Goal: Check status: Check status

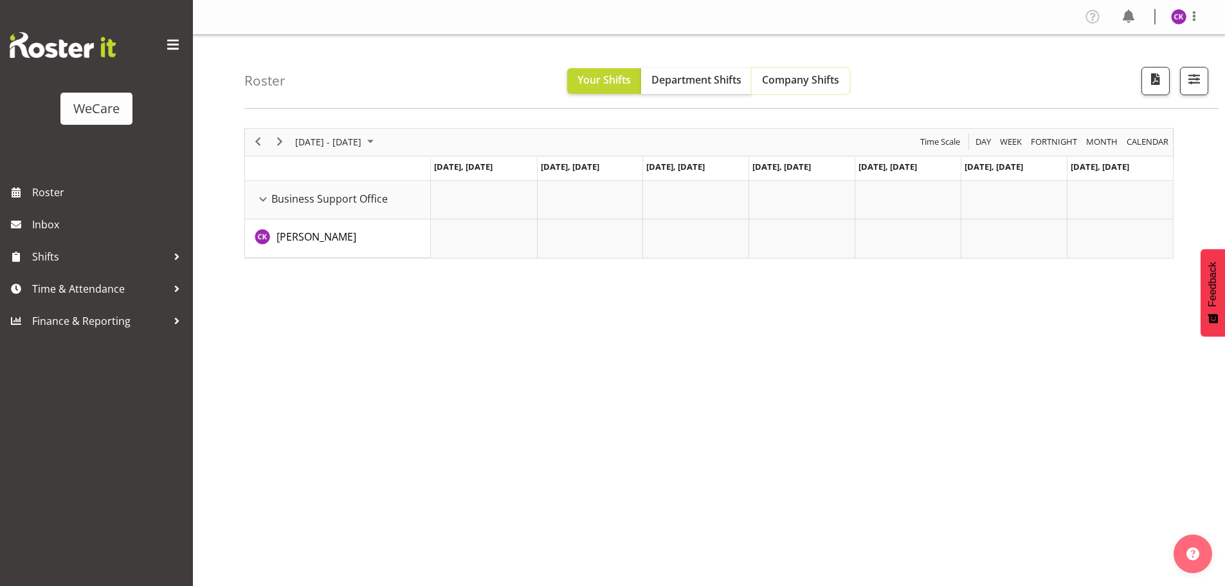
click at [783, 89] on button "Company Shifts" at bounding box center [801, 81] width 98 height 26
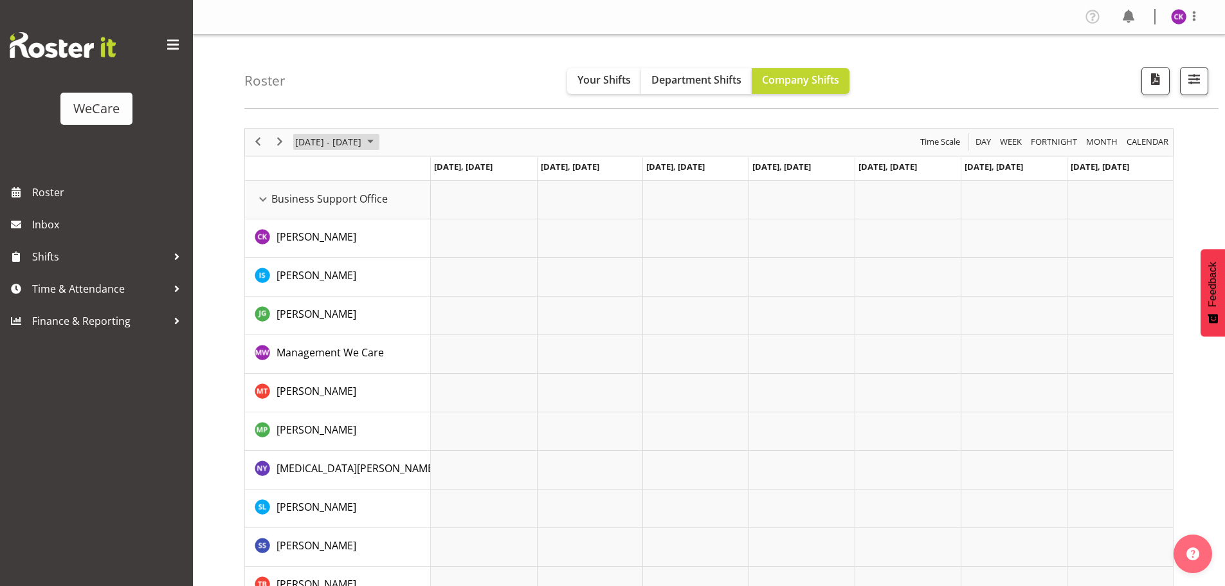
drag, startPoint x: 339, startPoint y: 141, endPoint x: 349, endPoint y: 141, distance: 10.3
click at [338, 141] on span "[DATE] - [DATE]" at bounding box center [328, 142] width 69 height 16
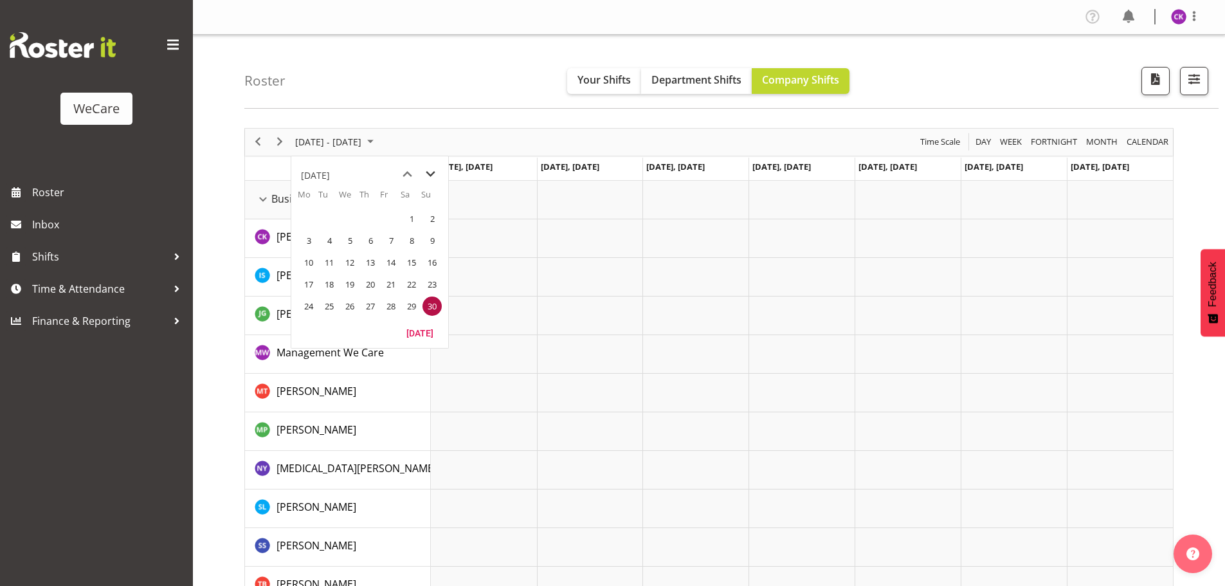
click at [433, 170] on span "next month" at bounding box center [430, 174] width 23 height 23
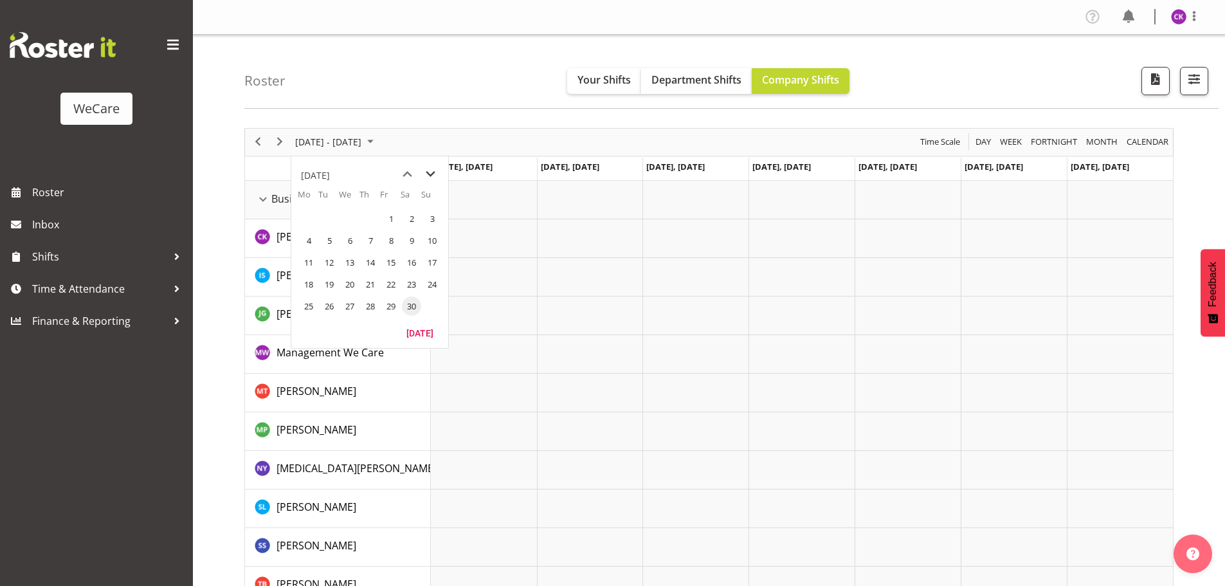
click at [433, 170] on span "next month" at bounding box center [430, 174] width 23 height 23
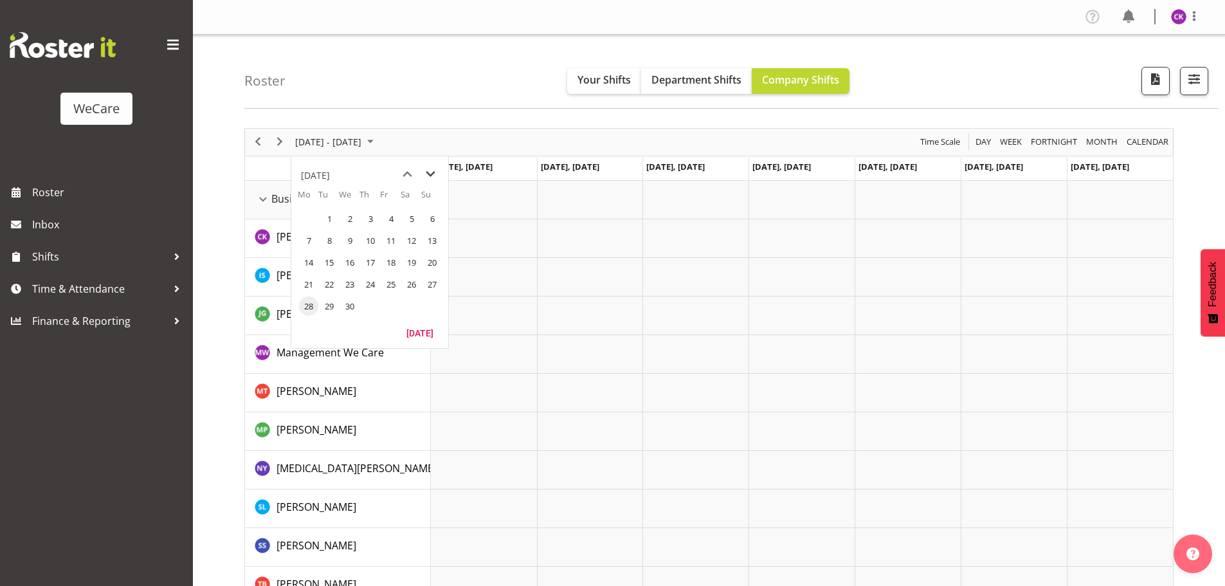
click at [433, 170] on span "next month" at bounding box center [430, 174] width 23 height 23
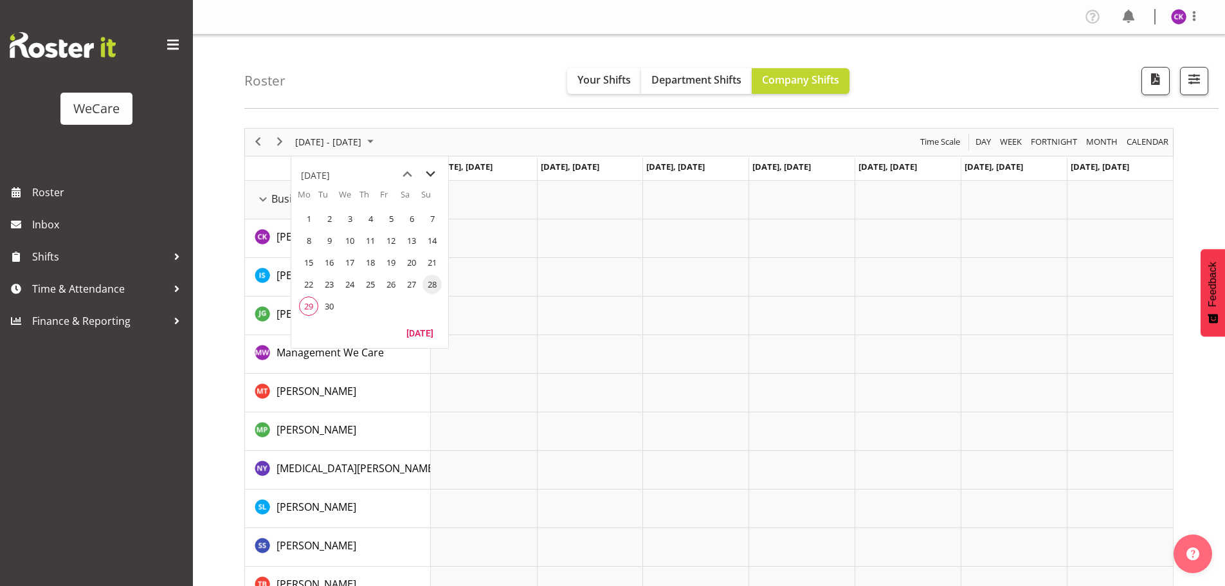
click at [433, 170] on span "next month" at bounding box center [430, 174] width 23 height 23
click at [412, 176] on span "previous month" at bounding box center [407, 174] width 23 height 23
click at [305, 302] on span "29" at bounding box center [308, 305] width 19 height 19
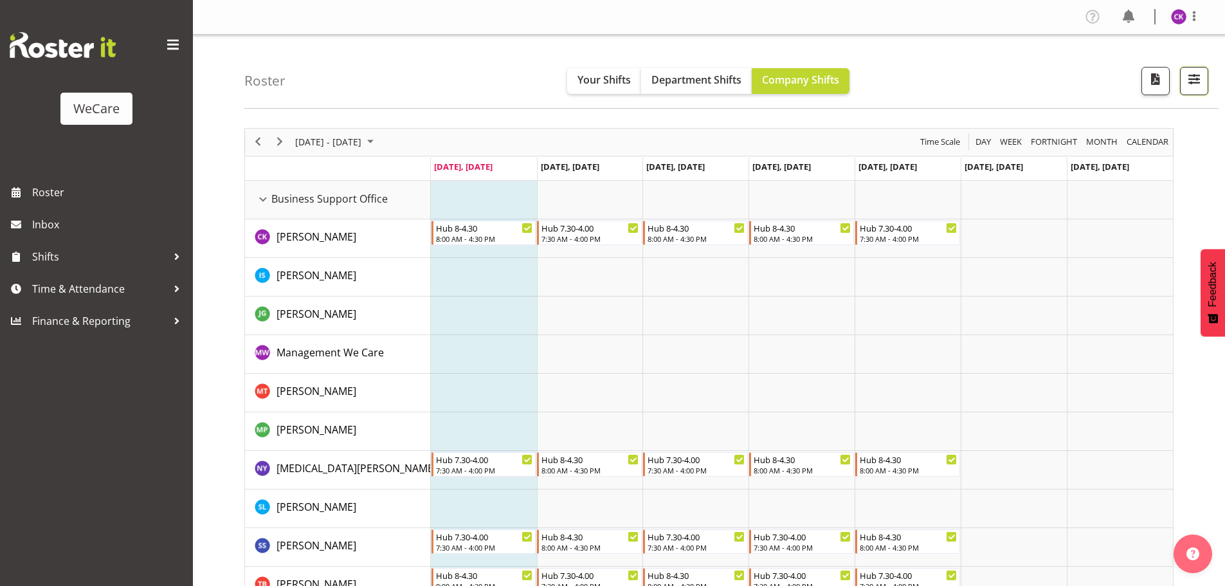
click at [1186, 86] on span "button" at bounding box center [1194, 79] width 17 height 17
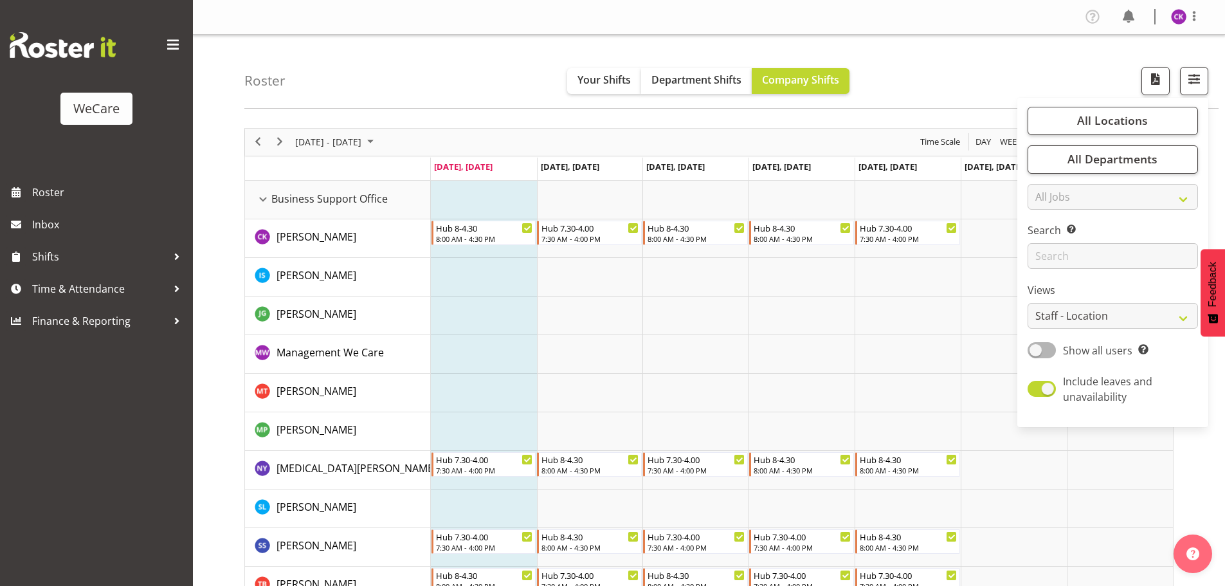
click at [1127, 236] on label "Search Search for a particular employee" at bounding box center [1113, 229] width 170 height 15
click at [1120, 245] on input "text" at bounding box center [1113, 256] width 170 height 26
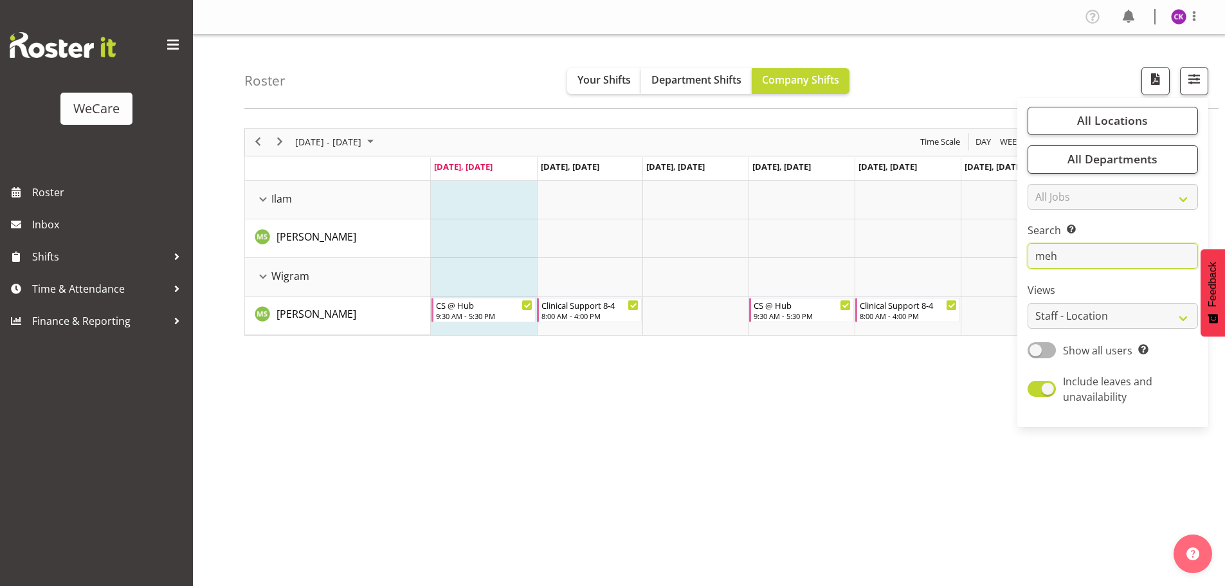
drag, startPoint x: 1091, startPoint y: 257, endPoint x: 979, endPoint y: 258, distance: 112.5
click at [979, 258] on div "Roster Your Shifts Department Shifts Company Shifts All Locations Clear Busines…" at bounding box center [709, 334] width 1032 height 598
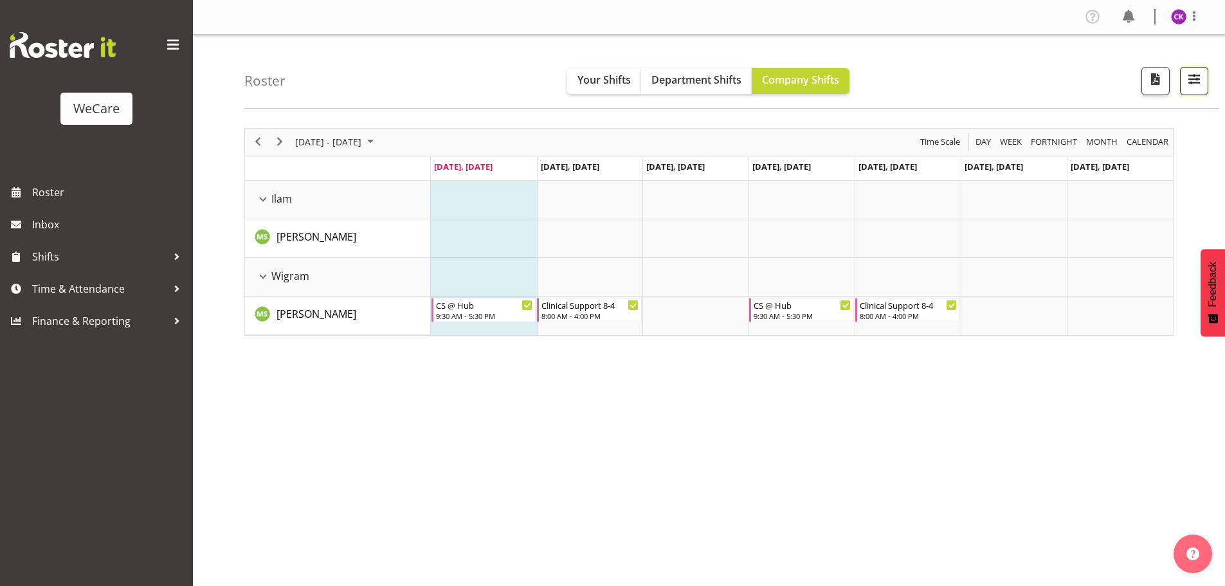
click at [1181, 93] on button "button" at bounding box center [1194, 81] width 28 height 28
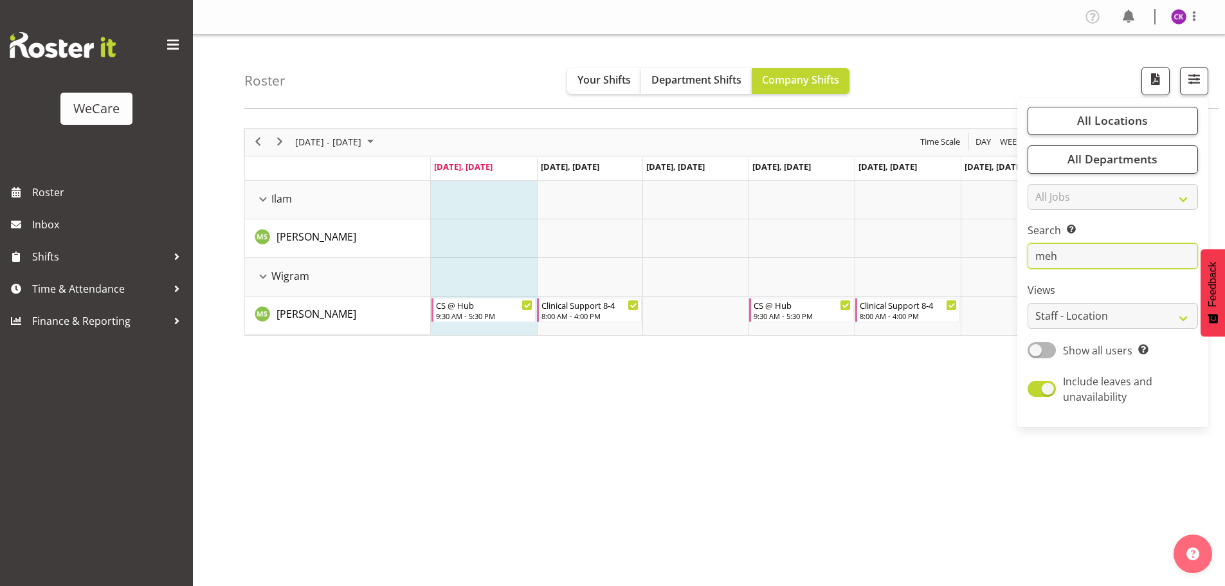
click at [1067, 255] on input "meh" at bounding box center [1113, 256] width 170 height 26
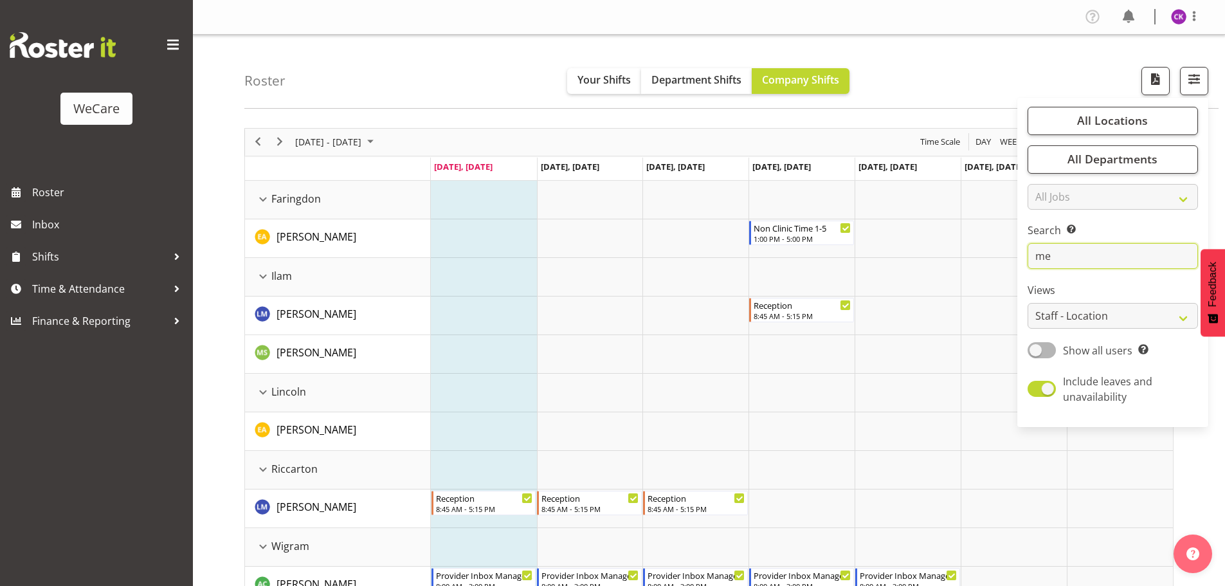
type input "m"
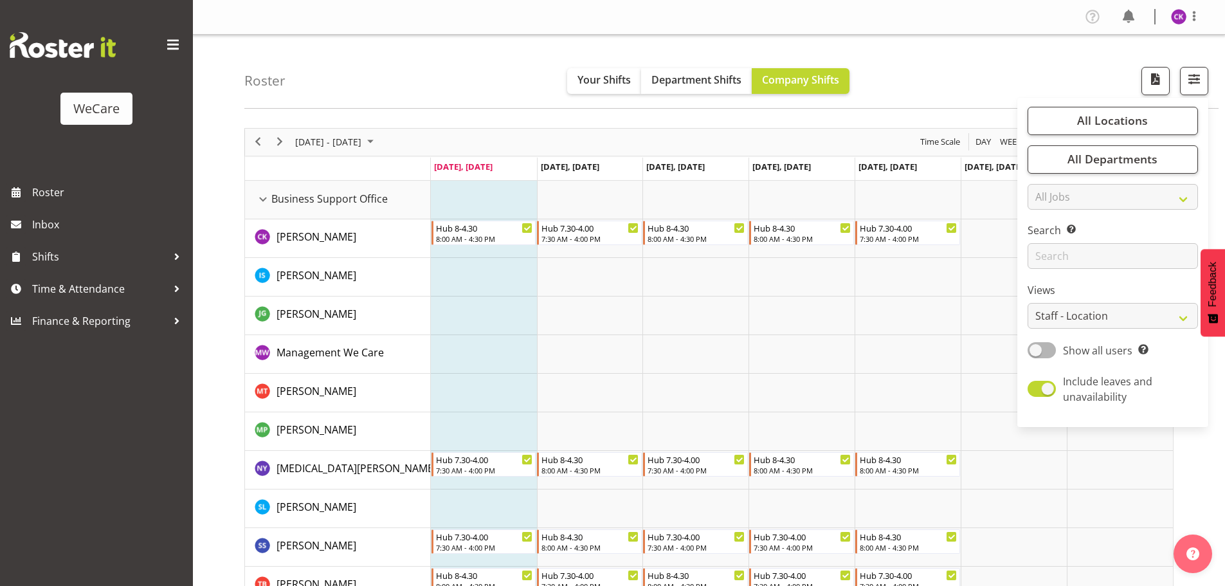
click at [496, 305] on td "Timeline Week of September 29, 2025" at bounding box center [484, 315] width 106 height 39
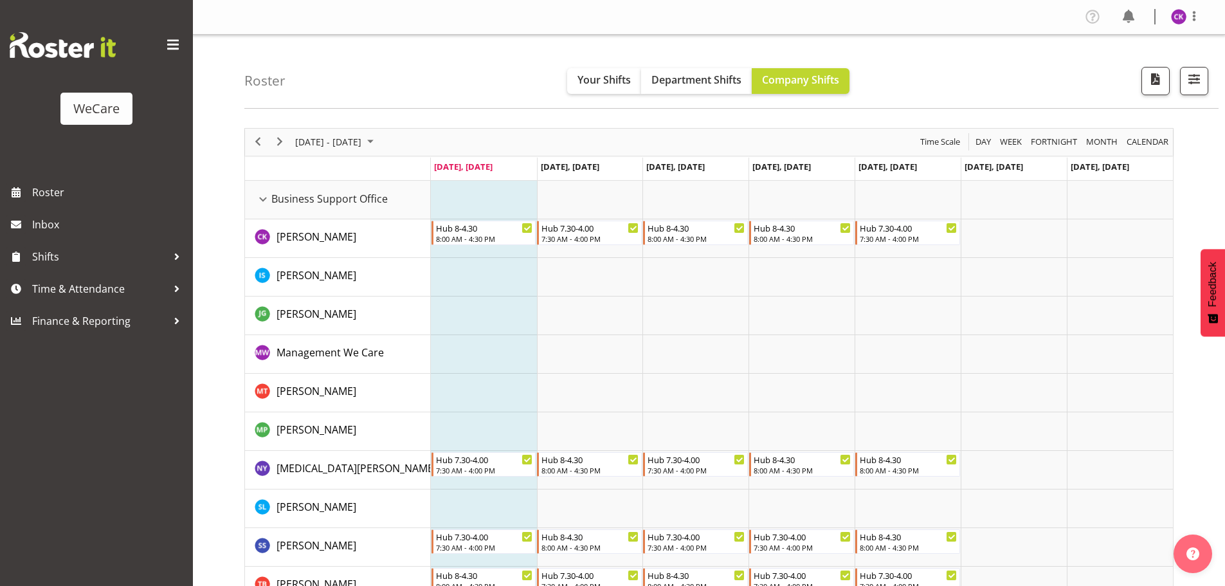
drag, startPoint x: 1208, startPoint y: 83, endPoint x: 1178, endPoint y: 112, distance: 41.8
click at [1208, 83] on div "Roster Your Shifts Department Shifts Company Shifts All Locations Clear Busines…" at bounding box center [731, 72] width 974 height 74
click at [1191, 87] on span "button" at bounding box center [1194, 79] width 17 height 17
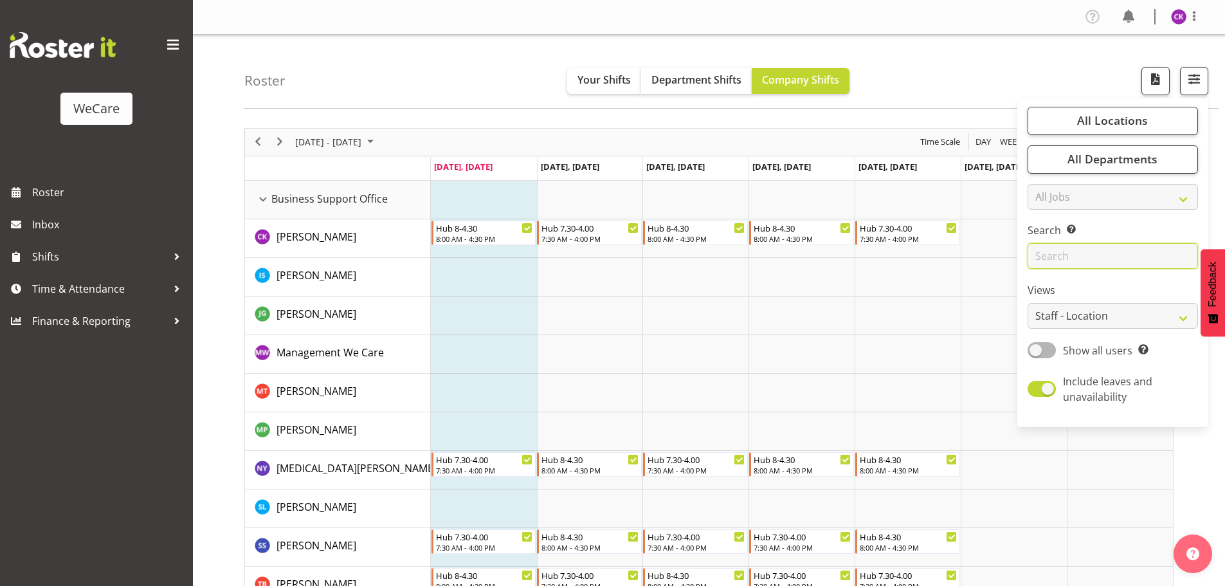
click at [1073, 250] on input "text" at bounding box center [1113, 256] width 170 height 26
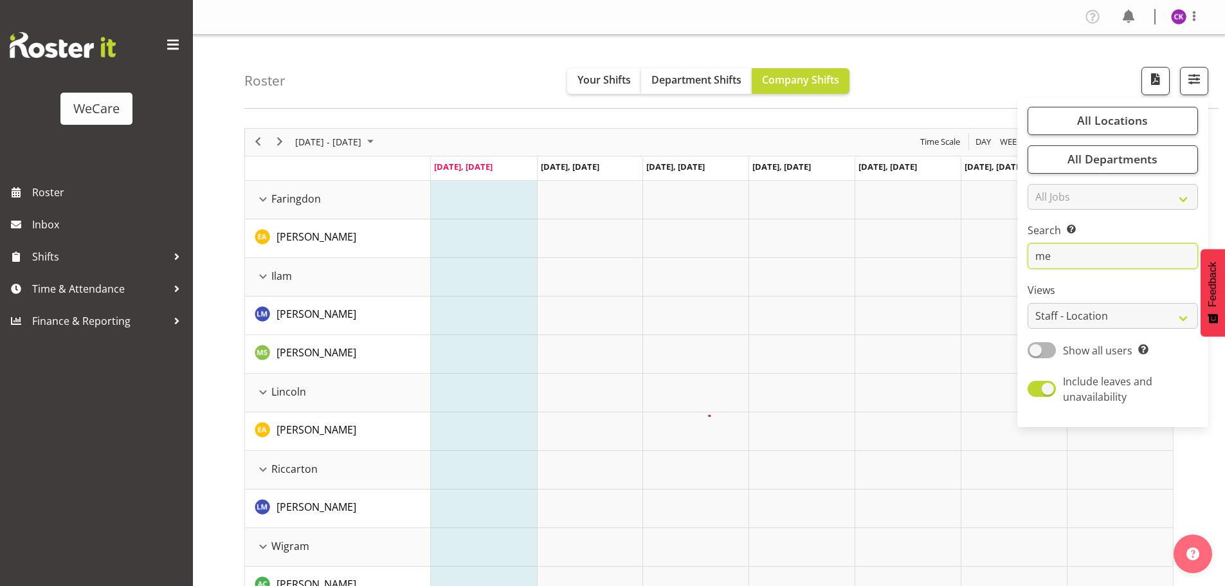
type input "m"
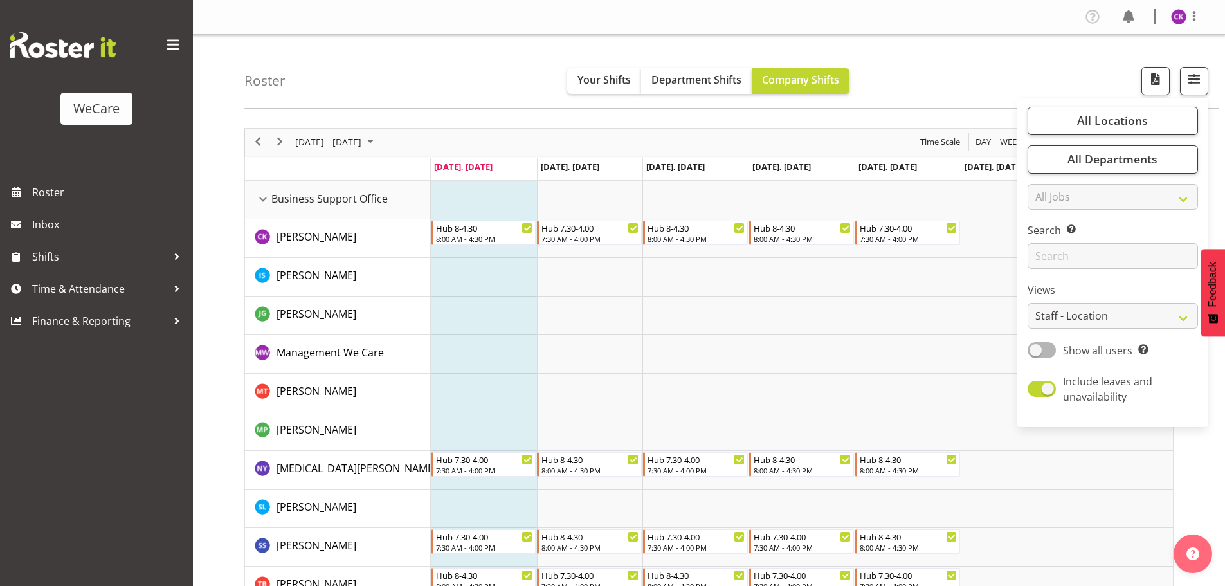
click at [454, 418] on td "Timeline Week of September 29, 2025" at bounding box center [484, 431] width 106 height 39
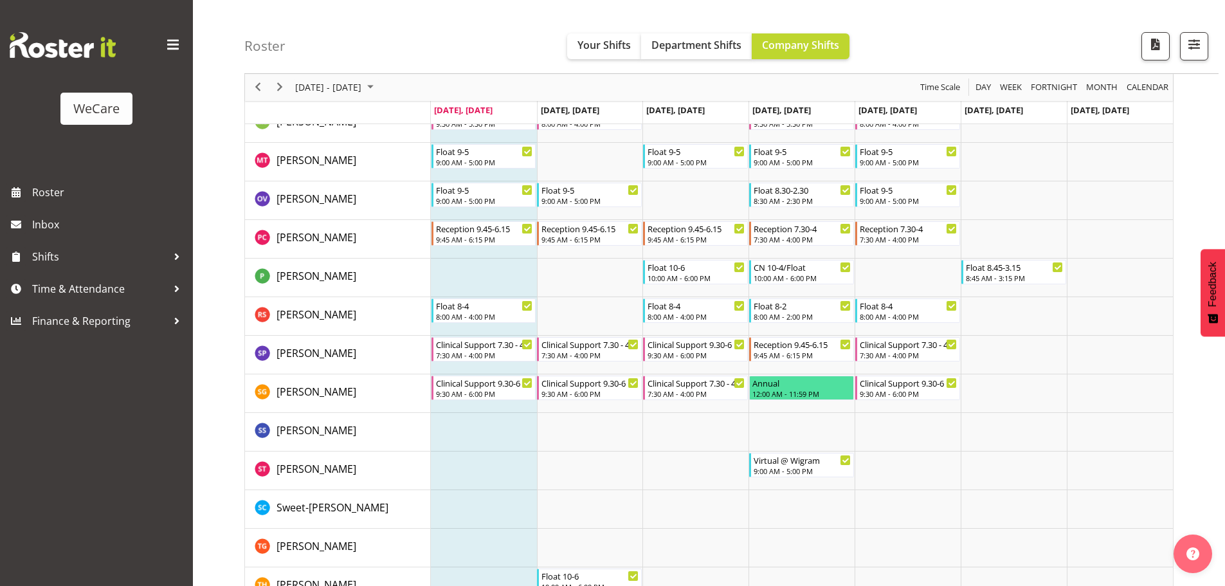
scroll to position [3604, 0]
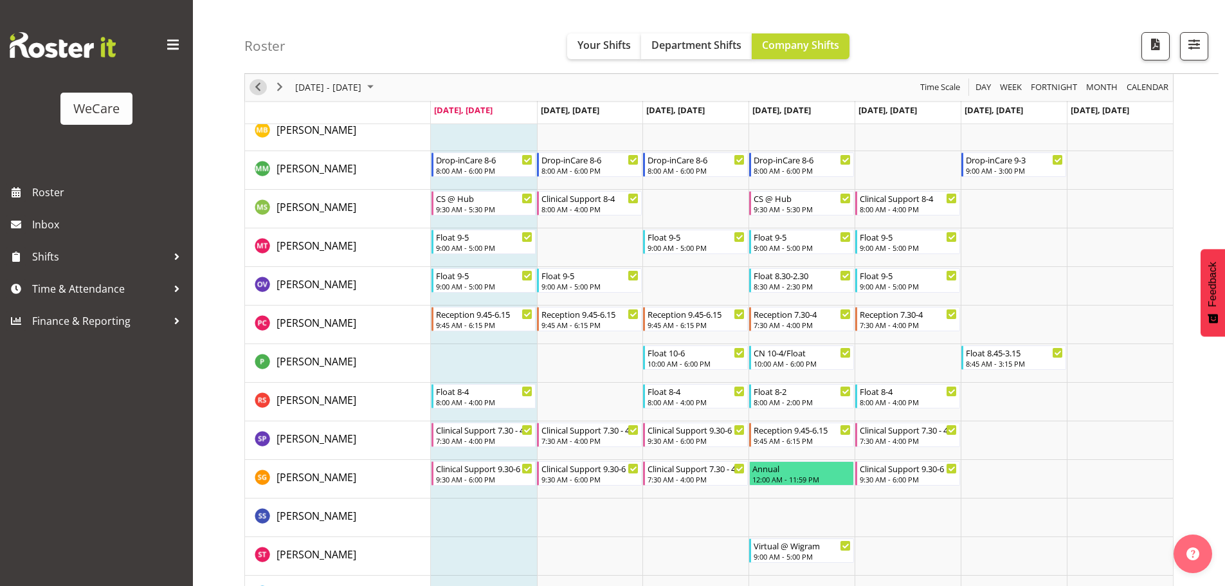
drag, startPoint x: 262, startPoint y: 84, endPoint x: 270, endPoint y: 99, distance: 17.6
click at [262, 84] on span "Previous" at bounding box center [257, 88] width 15 height 16
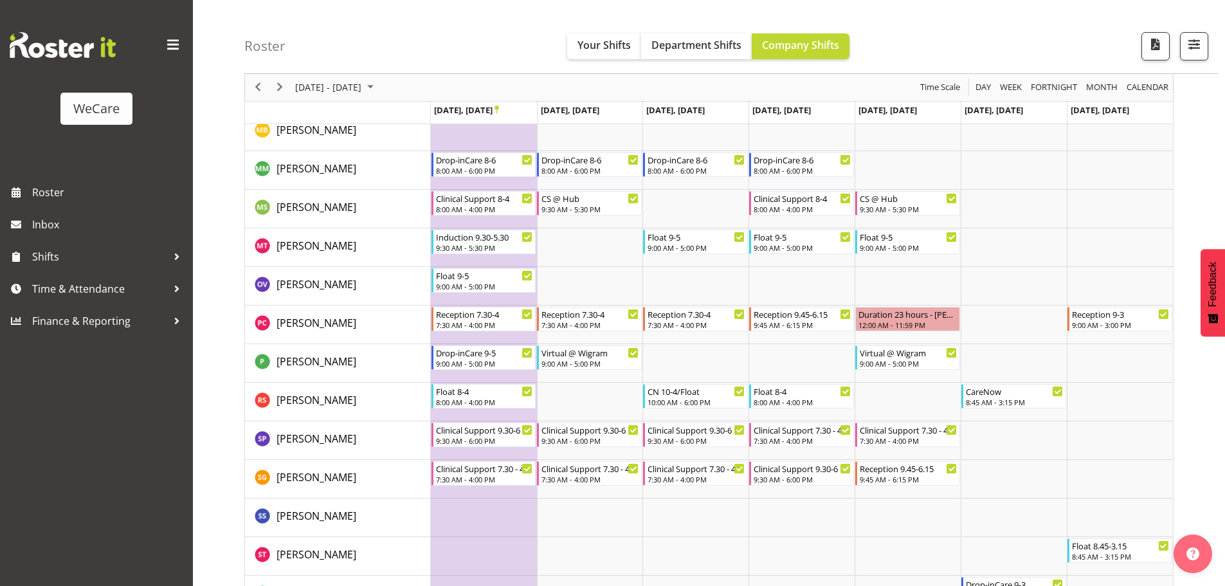
scroll to position [3629, 0]
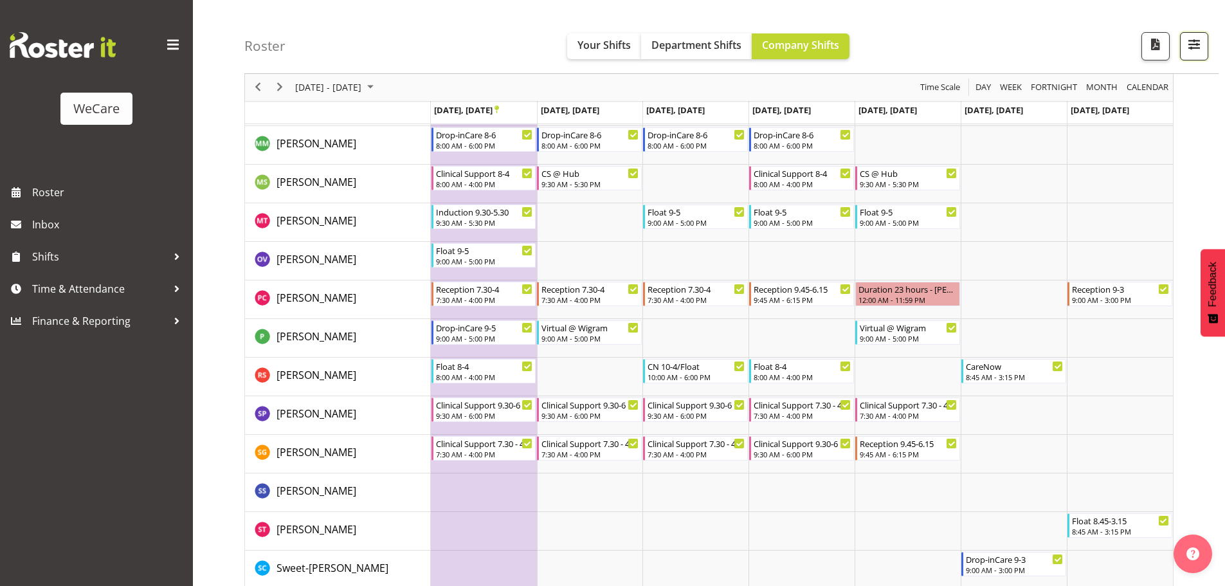
click at [1204, 55] on button "button" at bounding box center [1194, 46] width 28 height 28
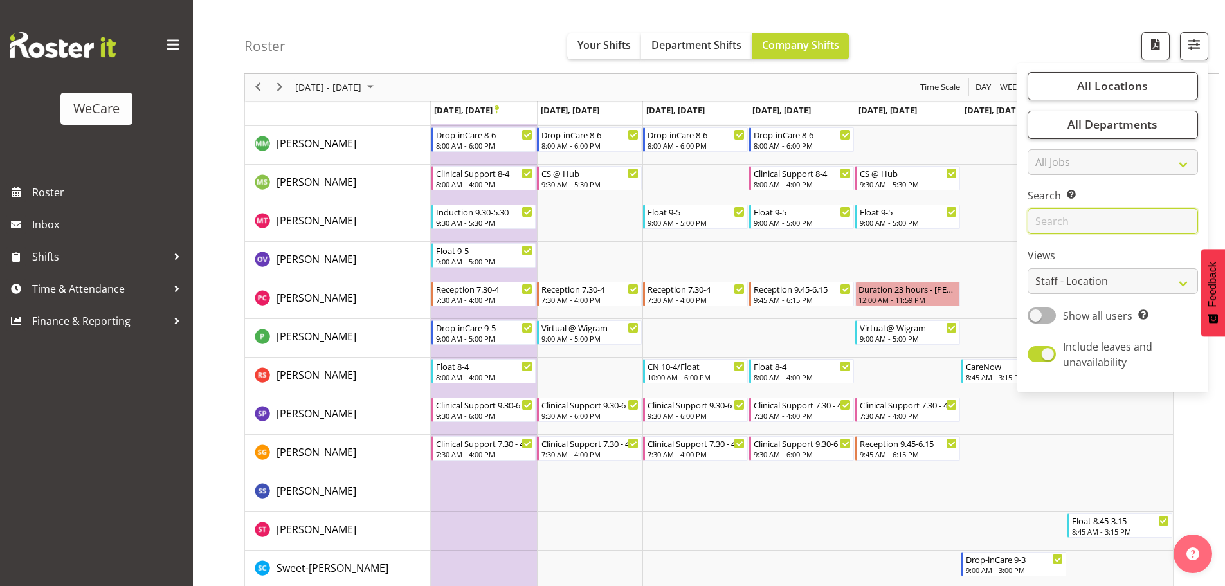
click at [1085, 224] on input "text" at bounding box center [1113, 222] width 170 height 26
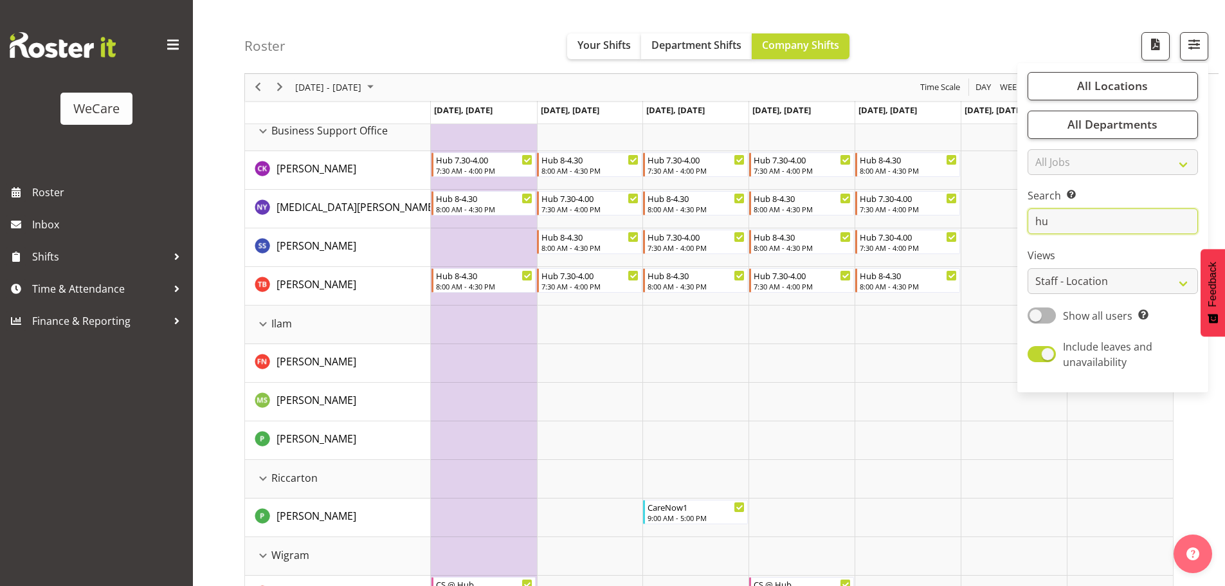
scroll to position [222, 0]
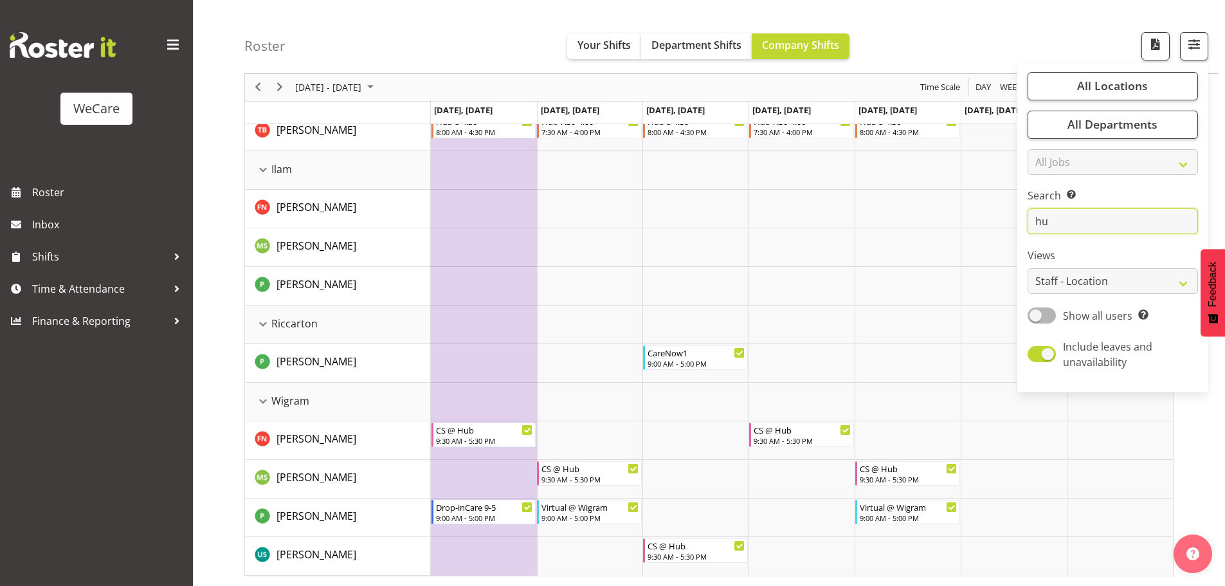
type input "h"
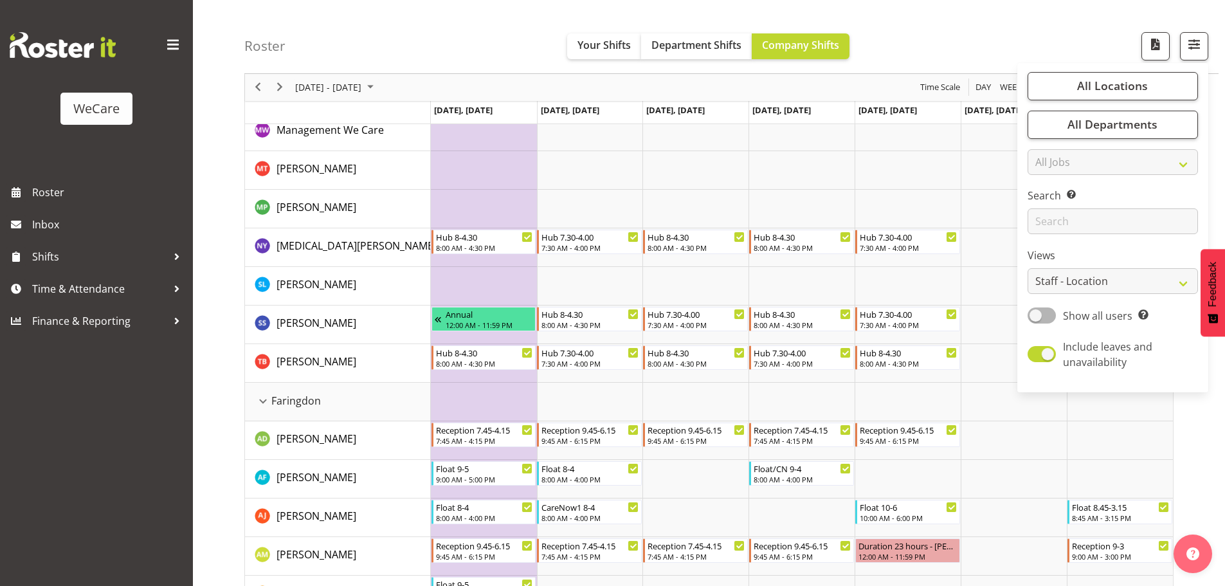
click at [487, 196] on td "Timeline Week of September 22, 2025" at bounding box center [484, 209] width 106 height 39
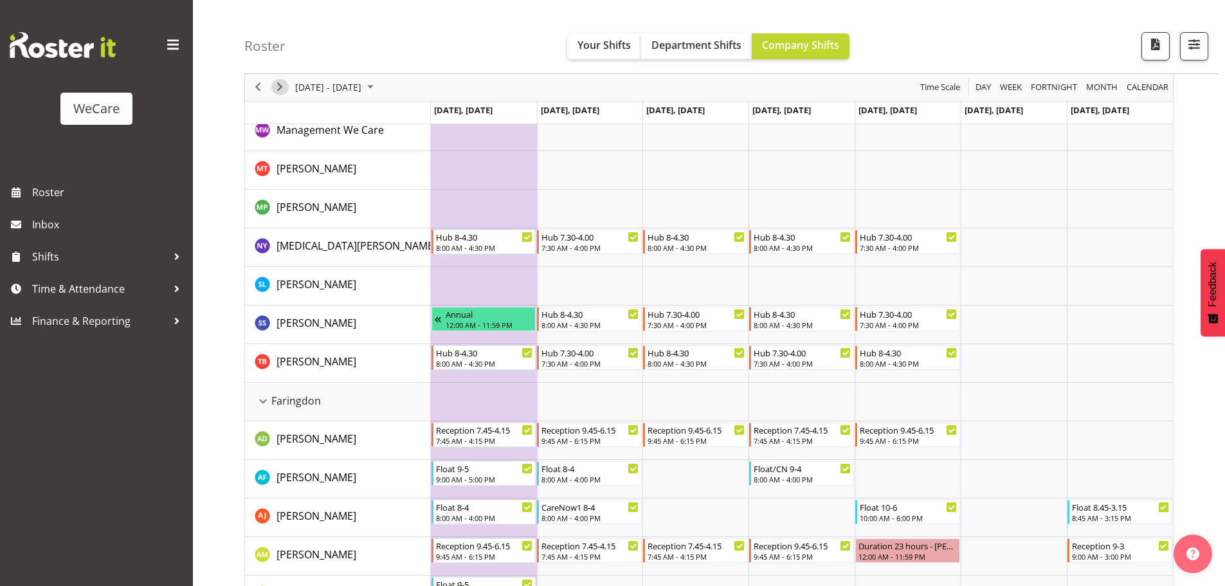
click at [284, 90] on span "Next" at bounding box center [279, 88] width 15 height 16
